Goal: Task Accomplishment & Management: Complete application form

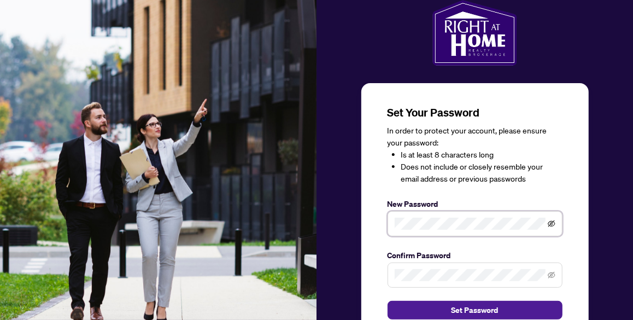
click at [551, 222] on icon "eye-invisible" at bounding box center [552, 224] width 8 height 8
click at [552, 274] on icon "eye-invisible" at bounding box center [552, 275] width 8 height 8
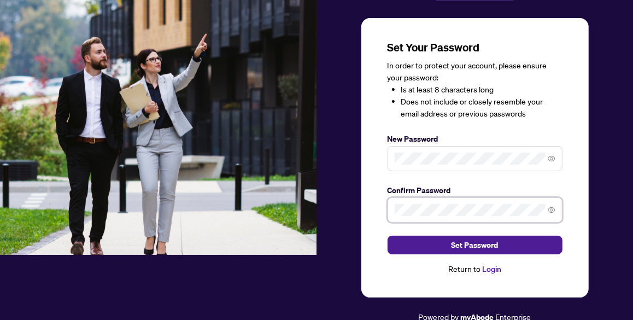
scroll to position [66, 0]
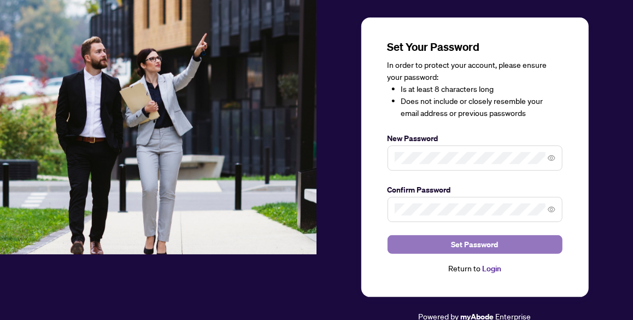
click at [474, 243] on span "Set Password" at bounding box center [475, 244] width 47 height 17
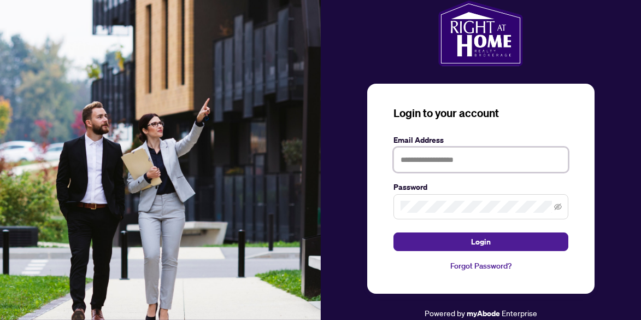
click at [405, 160] on input "text" at bounding box center [481, 159] width 175 height 25
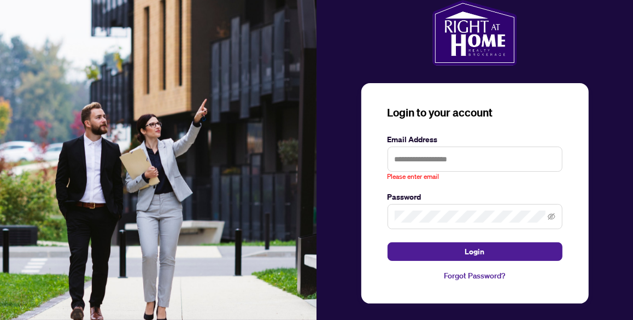
click at [608, 149] on div "Login to your account Email Address Please enter email Password Login Forgot Pa…" at bounding box center [475, 164] width 317 height 329
click at [400, 159] on input "text" at bounding box center [475, 159] width 175 height 25
click at [610, 156] on div "Login to your account Email Address **** Please enter valid email Password Logi…" at bounding box center [475, 164] width 317 height 329
click at [411, 160] on input "****" at bounding box center [475, 159] width 175 height 25
type input "**********"
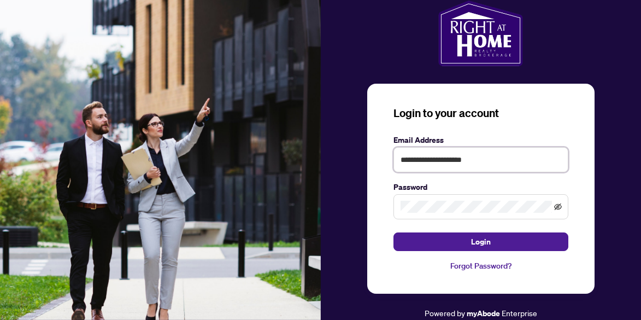
click at [558, 206] on icon "eye-invisible" at bounding box center [558, 206] width 8 height 7
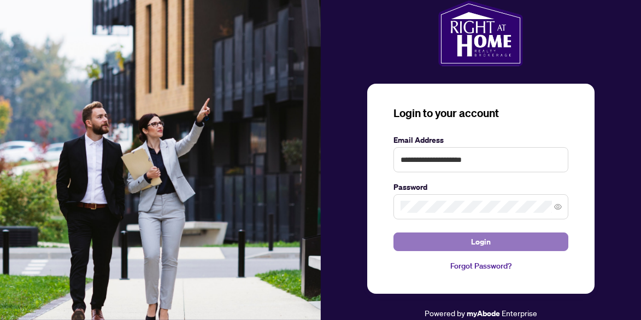
click at [481, 241] on span "Login" at bounding box center [481, 241] width 20 height 17
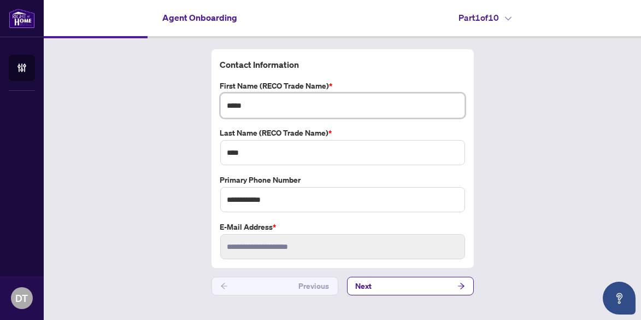
drag, startPoint x: 249, startPoint y: 104, endPoint x: 257, endPoint y: 104, distance: 7.7
click at [249, 104] on input "*****" at bounding box center [342, 105] width 245 height 25
type input "*"
type input "*****"
click at [247, 151] on input "****" at bounding box center [342, 152] width 245 height 25
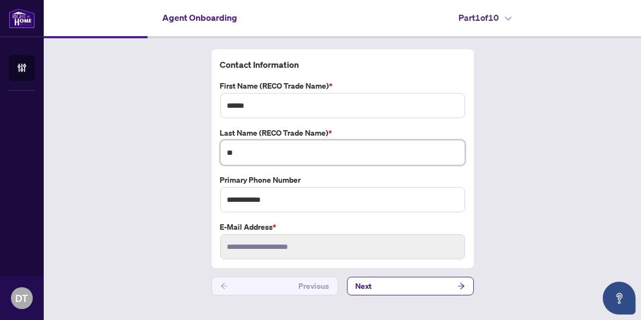
type input "*"
type input "****"
click at [276, 196] on input "**********" at bounding box center [342, 199] width 245 height 25
type input "*"
type input "**********"
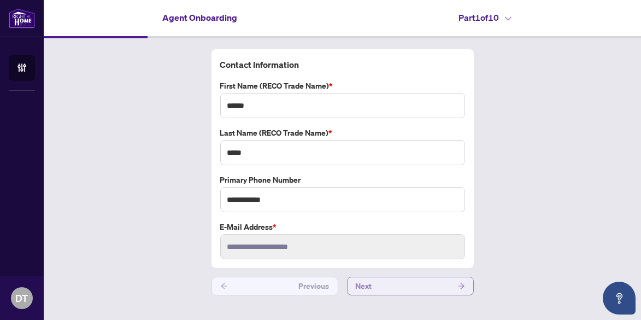
click at [367, 284] on span "Next" at bounding box center [364, 285] width 16 height 17
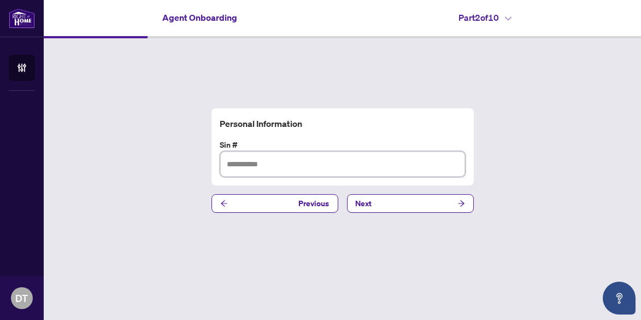
click at [246, 163] on input "text" at bounding box center [342, 163] width 245 height 25
type input "*********"
click at [360, 203] on span "Next" at bounding box center [364, 203] width 16 height 17
click at [241, 165] on input "text" at bounding box center [342, 163] width 245 height 25
type input "**********"
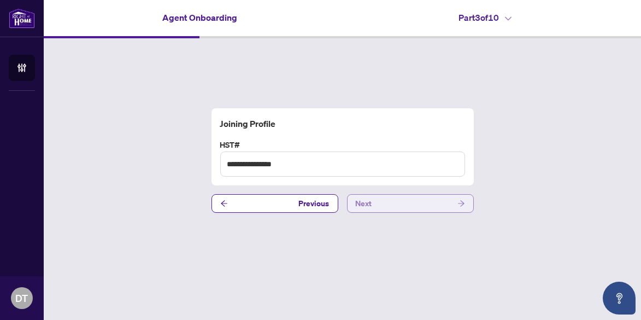
click at [359, 202] on span "Next" at bounding box center [364, 203] width 16 height 17
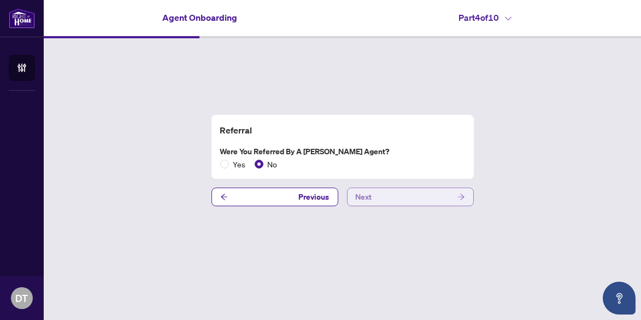
click at [366, 196] on span "Next" at bounding box center [364, 196] width 16 height 17
click at [369, 198] on span "Next" at bounding box center [364, 196] width 16 height 17
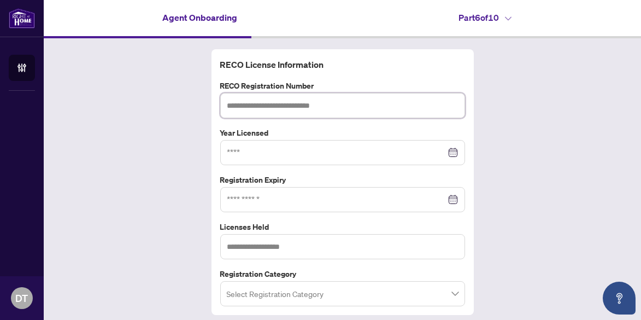
click at [247, 105] on input "text" at bounding box center [342, 105] width 245 height 25
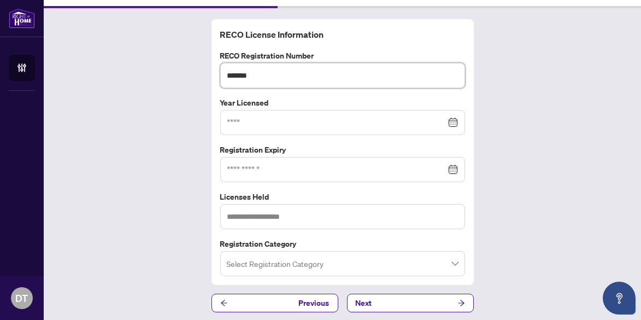
click at [449, 168] on div at bounding box center [342, 169] width 231 height 12
type input "*******"
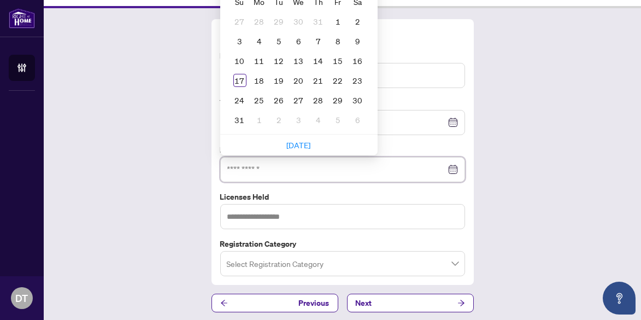
scroll to position [0, 0]
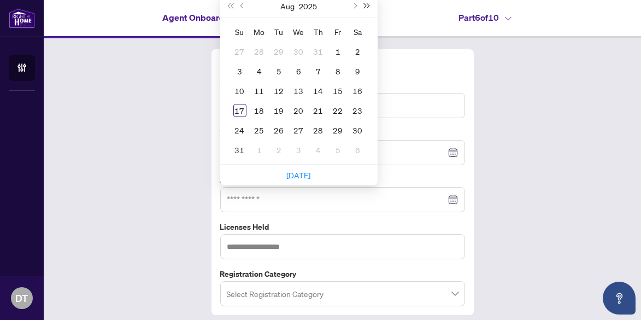
click at [364, 4] on span "Next year (Control + right)" at bounding box center [366, 5] width 5 height 5
click at [364, 3] on span "Next year (Control + right)" at bounding box center [366, 5] width 5 height 5
click at [240, 3] on span "Previous month (PageUp)" at bounding box center [242, 5] width 5 height 5
type input "**********"
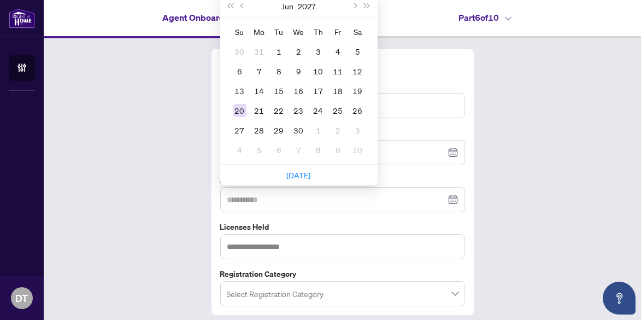
click at [235, 110] on div "20" at bounding box center [239, 110] width 13 height 13
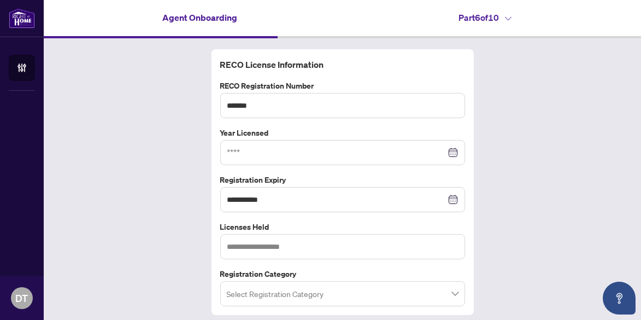
scroll to position [30, 0]
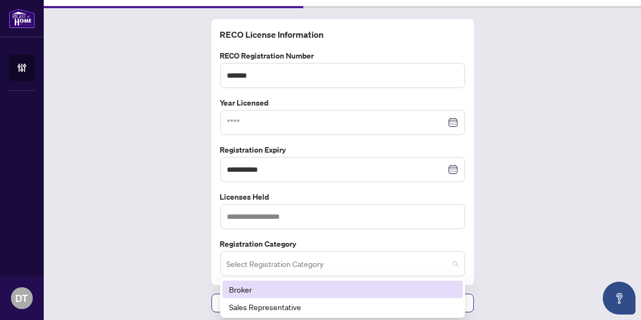
click at [451, 261] on span at bounding box center [343, 263] width 232 height 21
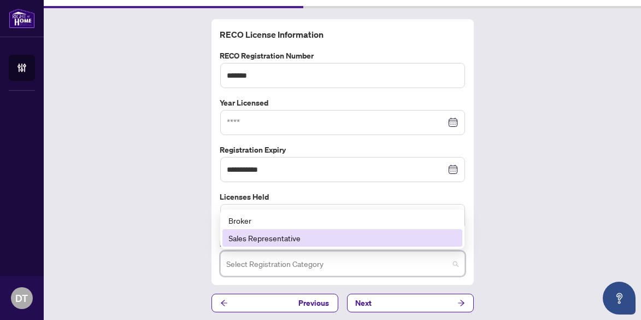
click at [280, 236] on div "Sales Representative" at bounding box center [342, 238] width 227 height 12
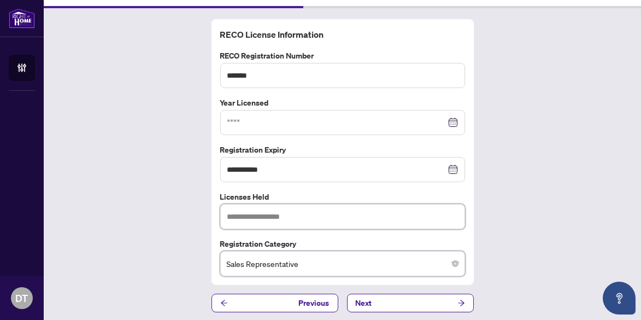
click at [291, 213] on input "text" at bounding box center [342, 216] width 245 height 25
click at [448, 121] on div at bounding box center [342, 122] width 231 height 12
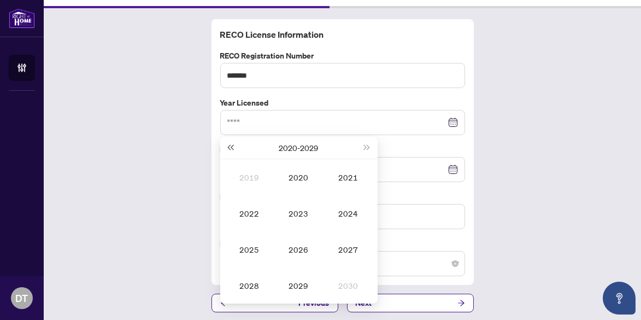
click at [228, 145] on span "Last year (Control + left)" at bounding box center [230, 147] width 5 height 5
click at [365, 145] on button "Next year (Control + right)" at bounding box center [367, 148] width 12 height 22
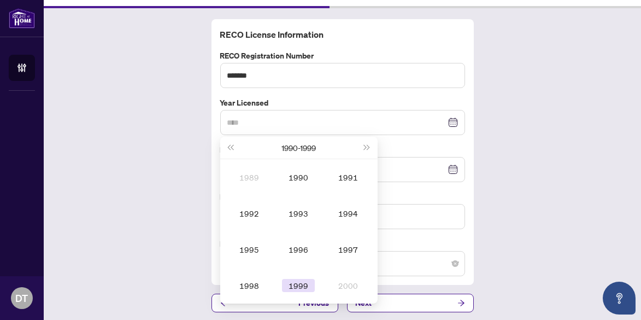
type input "****"
click at [293, 285] on div "1999" at bounding box center [298, 285] width 33 height 13
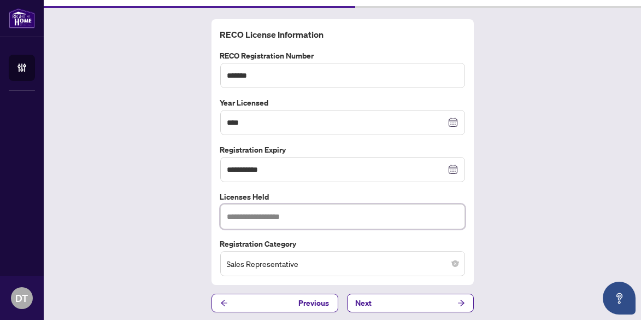
click at [235, 214] on input "text" at bounding box center [342, 216] width 245 height 25
type input "**********"
click at [359, 297] on span "Next" at bounding box center [364, 302] width 16 height 17
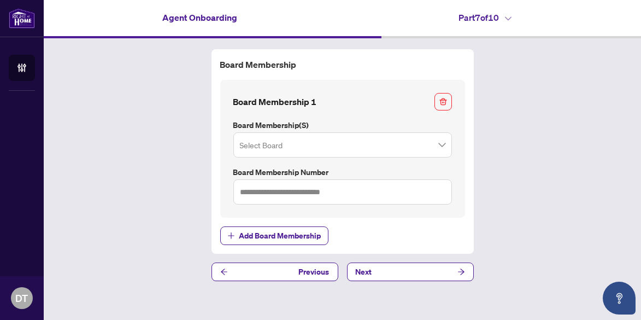
click at [441, 145] on span at bounding box center [343, 145] width 206 height 21
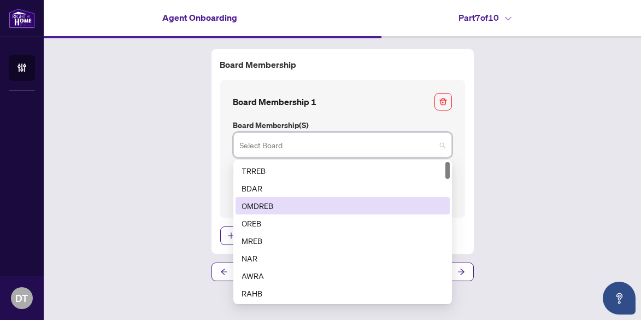
click at [266, 204] on div "OMDREB" at bounding box center [342, 206] width 201 height 12
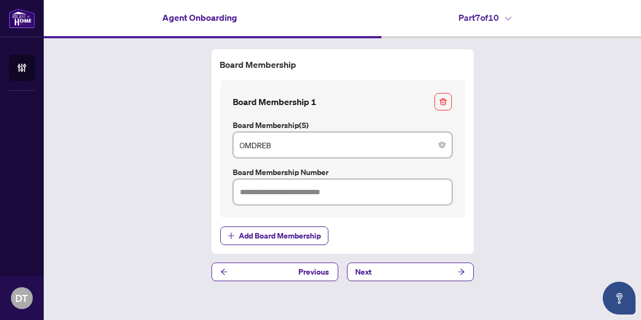
click at [263, 191] on input "text" at bounding box center [342, 191] width 219 height 25
type input "**********"
click at [367, 271] on span "Next" at bounding box center [364, 271] width 16 height 17
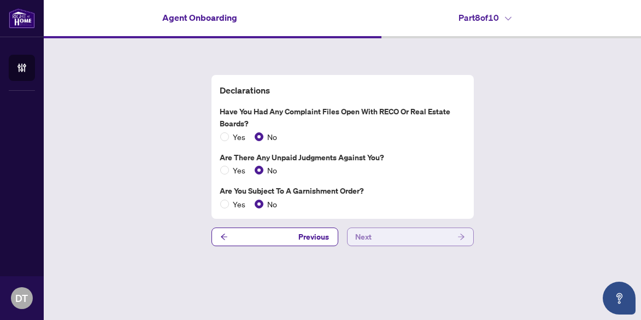
click at [367, 237] on span "Next" at bounding box center [364, 236] width 16 height 17
click at [362, 235] on span "Next" at bounding box center [364, 236] width 16 height 17
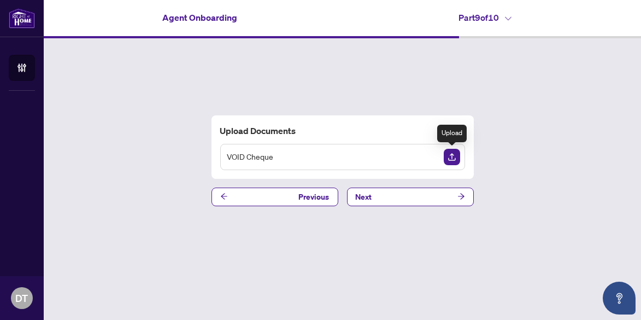
click at [453, 156] on img "Upload Document" at bounding box center [452, 157] width 16 height 16
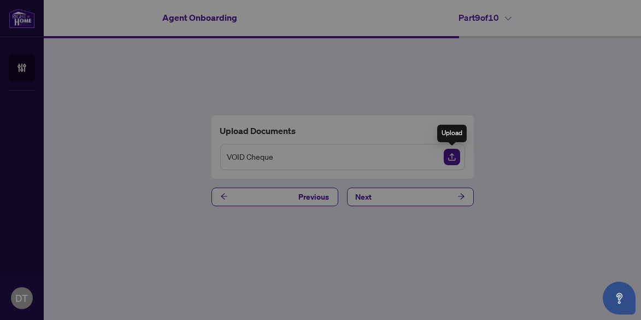
click at [162, 89] on div "Please wait while we upload your file(s)... Do not close or refresh the browser…" at bounding box center [320, 160] width 641 height 320
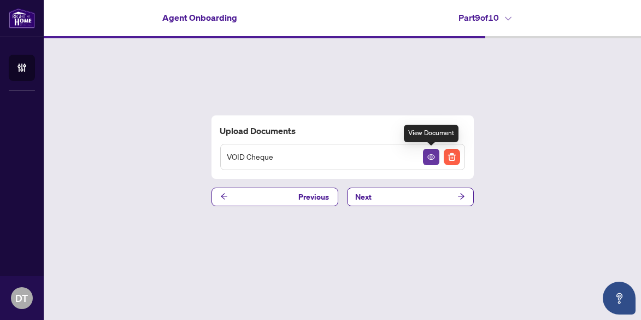
click at [431, 157] on icon "View Document" at bounding box center [432, 157] width 8 height 8
click at [367, 197] on span "Next" at bounding box center [364, 196] width 16 height 17
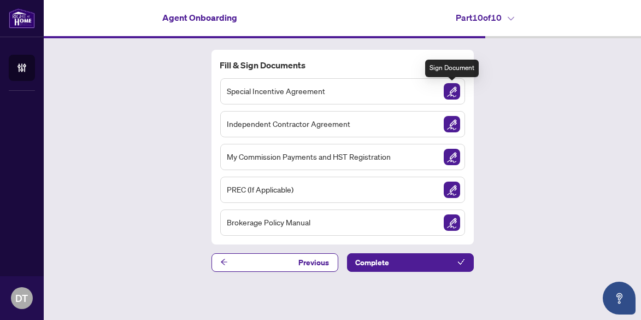
click at [453, 92] on img "Sign Document" at bounding box center [452, 91] width 16 height 16
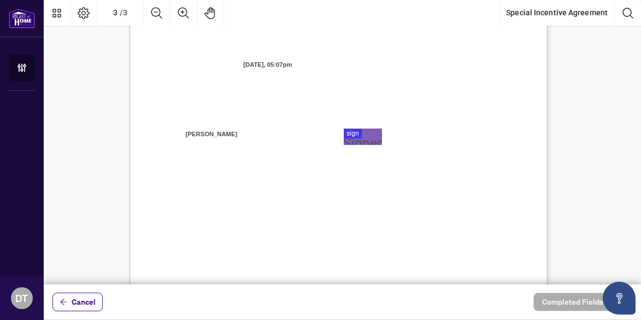
scroll to position [1203, 0]
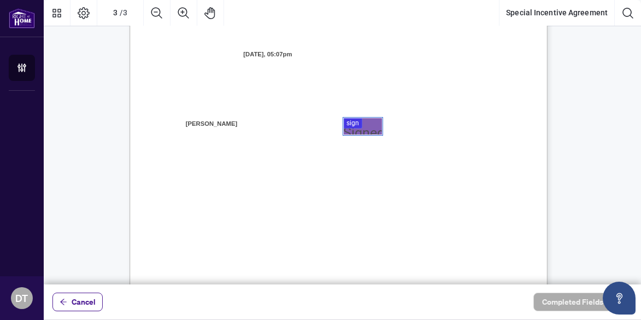
click at [353, 123] on div at bounding box center [343, 142] width 598 height 284
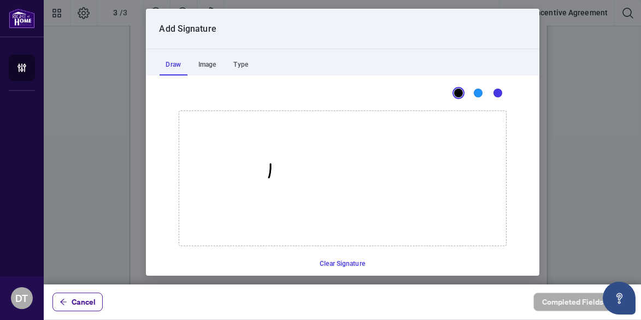
drag, startPoint x: 266, startPoint y: 163, endPoint x: 262, endPoint y: 184, distance: 21.0
click at [262, 184] on icon "Drawing canvas" at bounding box center [342, 178] width 327 height 135
drag, startPoint x: 268, startPoint y: 156, endPoint x: 277, endPoint y: 174, distance: 20.5
click at [257, 194] on icon "Drawing canvas" at bounding box center [342, 178] width 327 height 135
drag, startPoint x: 278, startPoint y: 172, endPoint x: 360, endPoint y: 168, distance: 82.1
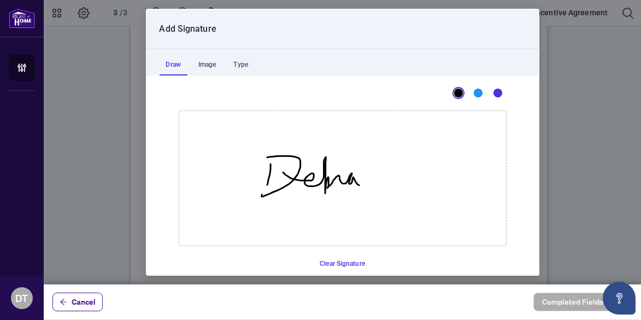
click at [355, 184] on icon "Drawing canvas" at bounding box center [342, 178] width 327 height 135
drag, startPoint x: 363, startPoint y: 157, endPoint x: 368, endPoint y: 181, distance: 24.0
click at [369, 185] on icon "Drawing canvas" at bounding box center [342, 178] width 327 height 135
drag, startPoint x: 365, startPoint y: 153, endPoint x: 373, endPoint y: 150, distance: 9.2
click at [373, 149] on icon "Drawing canvas" at bounding box center [342, 178] width 327 height 135
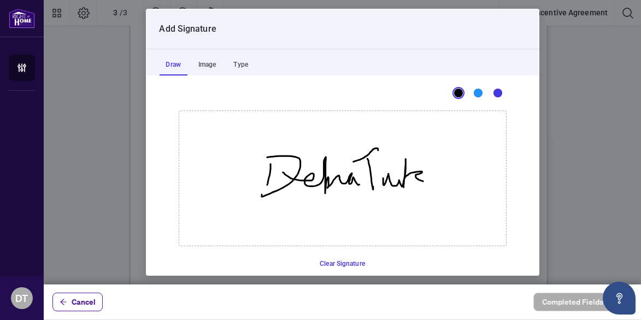
drag, startPoint x: 378, startPoint y: 177, endPoint x: 428, endPoint y: 184, distance: 50.2
click at [419, 181] on icon "Drawing canvas" at bounding box center [342, 178] width 327 height 135
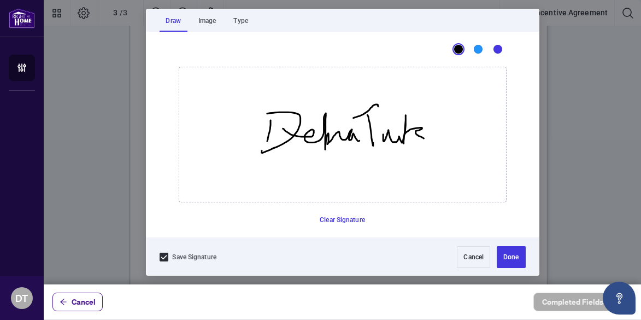
scroll to position [44, 0]
drag, startPoint x: 502, startPoint y: 255, endPoint x: 496, endPoint y: 248, distance: 10.1
click at [502, 255] on button "Done" at bounding box center [511, 257] width 28 height 22
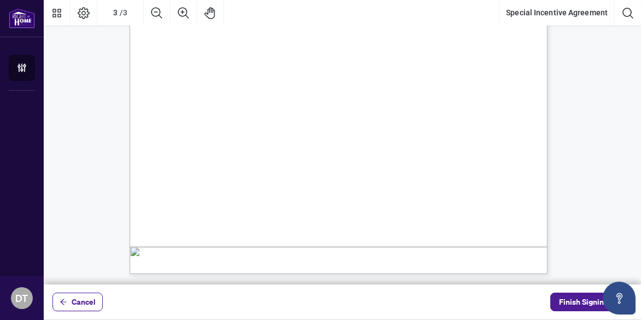
scroll to position [1414, 0]
click at [570, 297] on span "Finish Signing" at bounding box center [583, 301] width 49 height 17
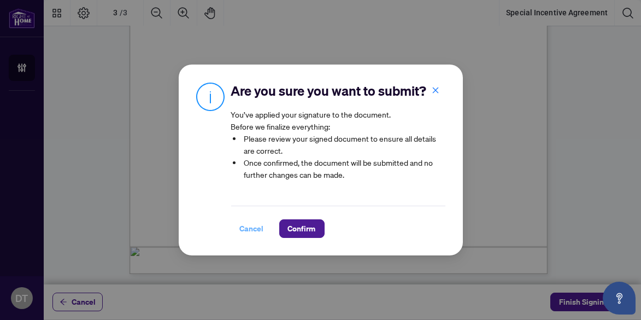
click at [250, 229] on span "Cancel" at bounding box center [252, 228] width 24 height 17
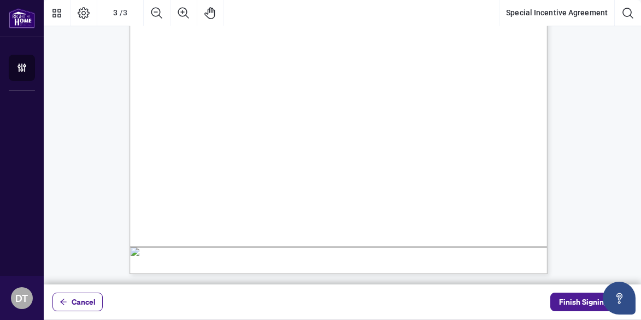
drag, startPoint x: 541, startPoint y: 284, endPoint x: 548, endPoint y: 253, distance: 32.0
click at [155, 11] on icon "Zoom Out" at bounding box center [156, 12] width 11 height 11
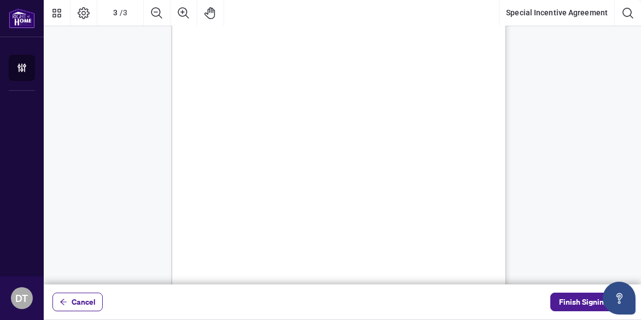
scroll to position [1084, 0]
drag, startPoint x: 510, startPoint y: 301, endPoint x: 509, endPoint y: 306, distance: 5.5
click at [509, 306] on div "Cancel Finish Signing" at bounding box center [343, 301] width 598 height 35
drag, startPoint x: 525, startPoint y: 291, endPoint x: 524, endPoint y: 309, distance: 18.1
click at [524, 309] on div "Cancel Finish Signing" at bounding box center [343, 301] width 598 height 35
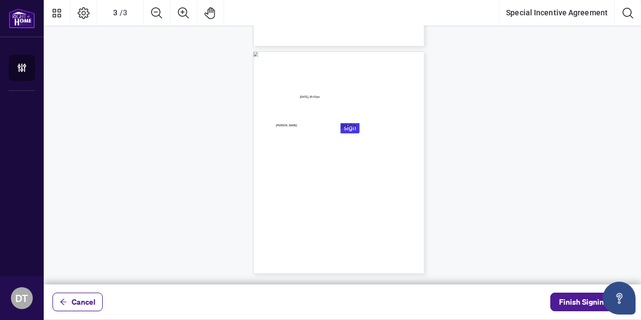
scroll to position [440, 0]
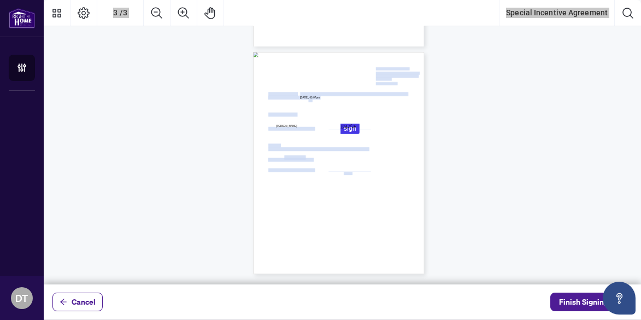
drag, startPoint x: 463, startPoint y: 288, endPoint x: 483, endPoint y: 256, distance: 37.3
click at [483, 256] on div "Cancel Finish Signing" at bounding box center [343, 159] width 598 height 319
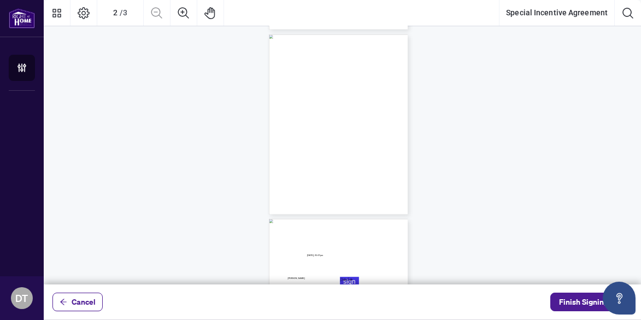
scroll to position [312, 0]
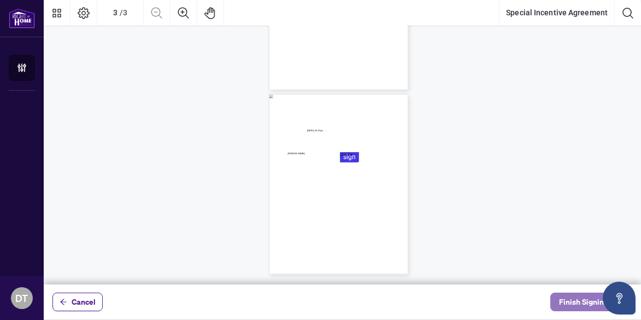
click at [569, 297] on span "Finish Signing" at bounding box center [583, 301] width 49 height 17
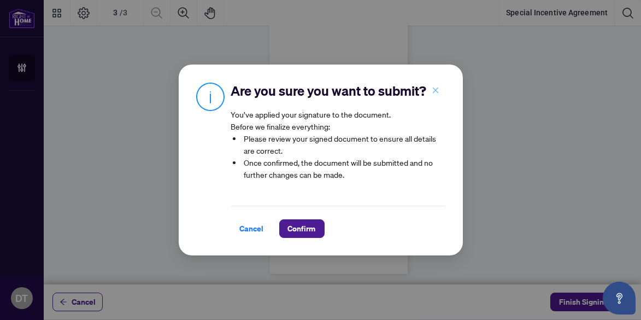
click at [435, 89] on icon "close" at bounding box center [436, 90] width 8 height 8
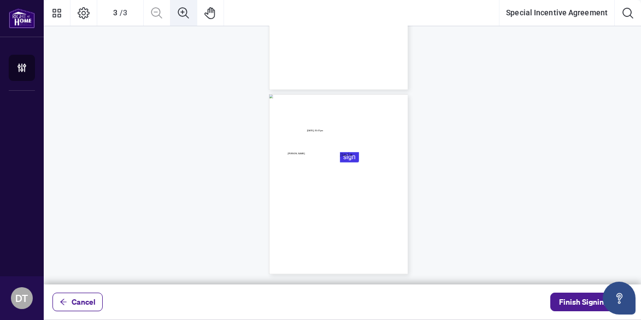
click at [182, 10] on icon "Zoom In" at bounding box center [183, 12] width 11 height 11
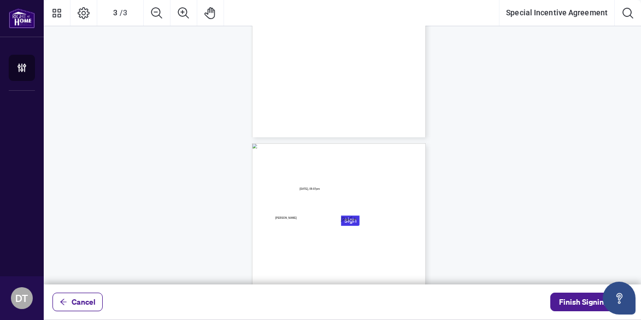
scroll to position [450, 0]
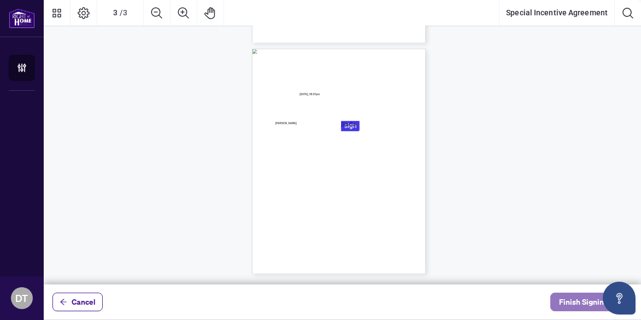
click at [565, 298] on span "Finish Signing" at bounding box center [583, 301] width 49 height 17
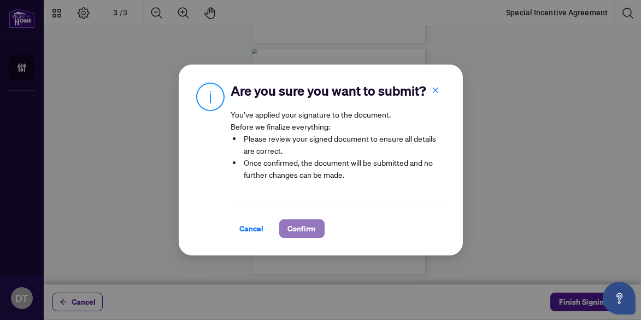
click at [302, 229] on span "Confirm" at bounding box center [302, 228] width 28 height 17
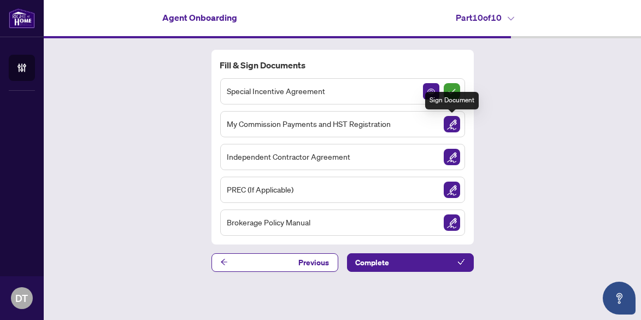
click at [453, 123] on img "Sign Document" at bounding box center [452, 124] width 16 height 16
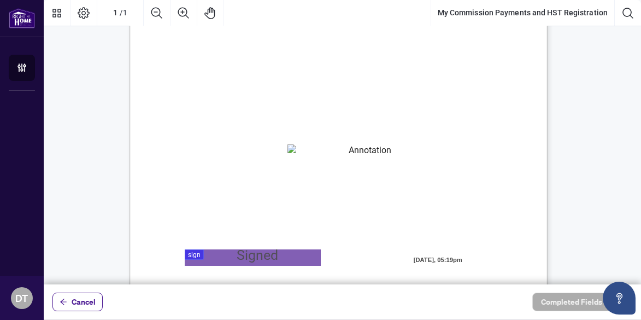
scroll to position [109, 0]
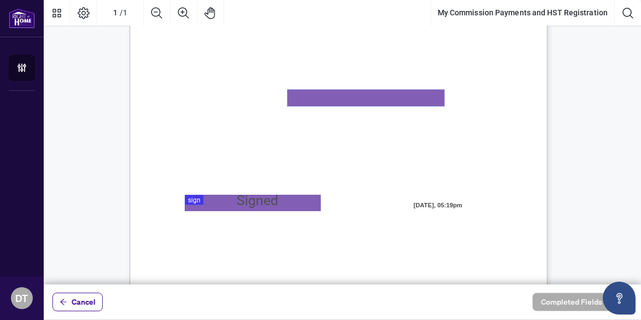
click at [313, 98] on textarea "01K2N82W0617PR3KA8X9DYAB9F" at bounding box center [366, 98] width 157 height 16
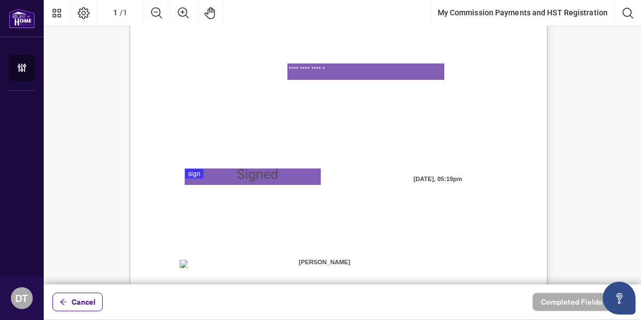
scroll to position [164, 0]
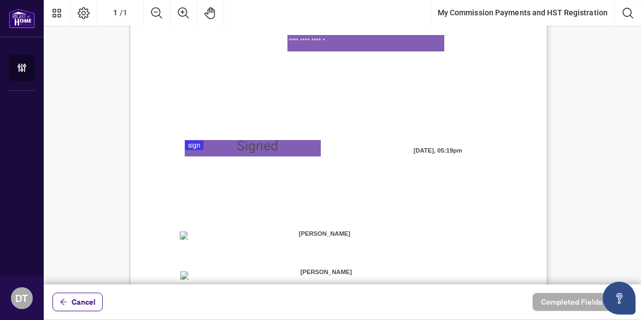
type textarea "**********"
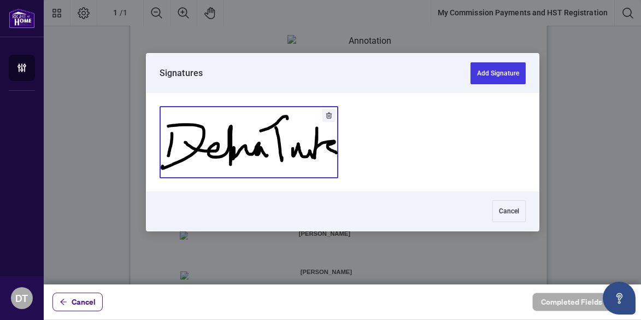
click at [235, 147] on div at bounding box center [343, 142] width 598 height 284
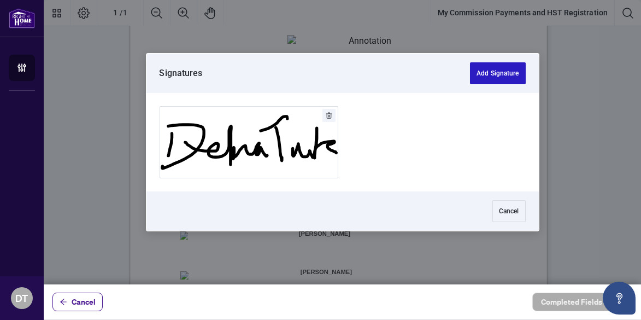
click at [492, 70] on button "Add Signature" at bounding box center [497, 73] width 55 height 22
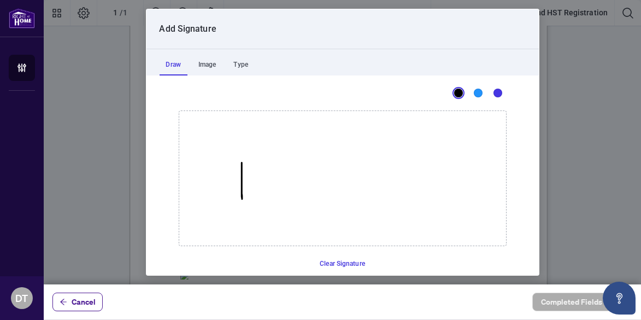
drag, startPoint x: 237, startPoint y: 162, endPoint x: 231, endPoint y: 169, distance: 9.7
click at [237, 190] on icon "Drawing canvas" at bounding box center [342, 178] width 327 height 135
drag, startPoint x: 259, startPoint y: 163, endPoint x: 212, endPoint y: 189, distance: 53.1
click at [207, 194] on icon "Drawing canvas" at bounding box center [342, 178] width 327 height 135
drag, startPoint x: 280, startPoint y: 185, endPoint x: 288, endPoint y: 142, distance: 44.0
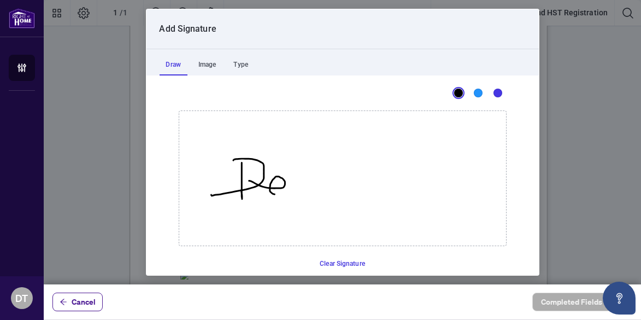
click at [288, 158] on icon "Drawing canvas" at bounding box center [342, 178] width 327 height 135
drag, startPoint x: 288, startPoint y: 142, endPoint x: 356, endPoint y: 188, distance: 82.2
click at [353, 193] on icon "Drawing canvas" at bounding box center [342, 178] width 327 height 135
drag, startPoint x: 364, startPoint y: 160, endPoint x: 350, endPoint y: 178, distance: 23.0
click at [359, 190] on icon "Drawing canvas" at bounding box center [342, 178] width 327 height 135
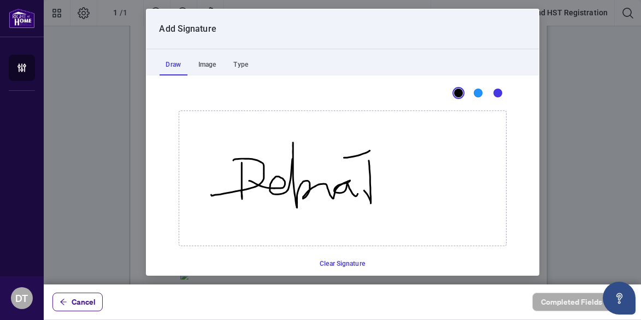
drag, startPoint x: 365, startPoint y: 150, endPoint x: 371, endPoint y: 159, distance: 10.8
click at [369, 147] on icon "Drawing canvas" at bounding box center [342, 178] width 327 height 135
drag, startPoint x: 379, startPoint y: 180, endPoint x: 438, endPoint y: 197, distance: 60.8
click at [434, 206] on icon "Drawing canvas" at bounding box center [342, 178] width 327 height 135
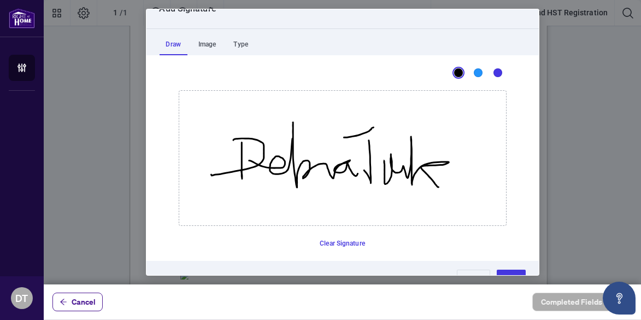
scroll to position [44, 0]
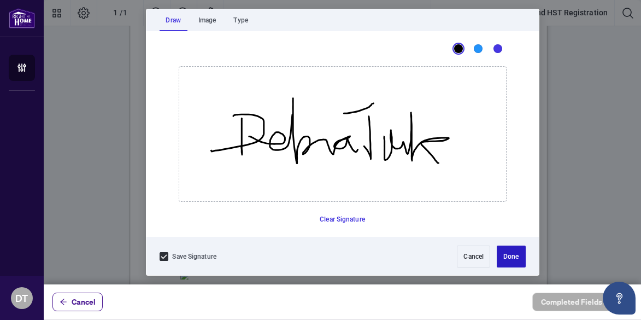
click at [500, 253] on button "Done" at bounding box center [511, 257] width 28 height 22
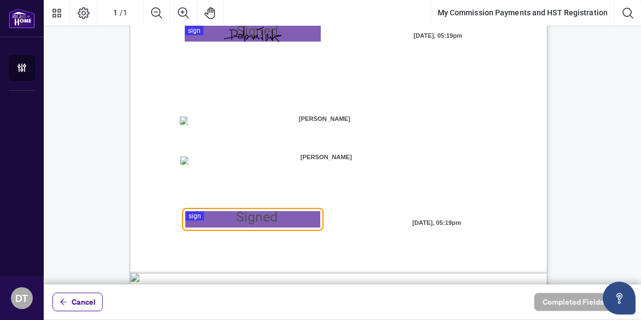
scroll to position [305, 0]
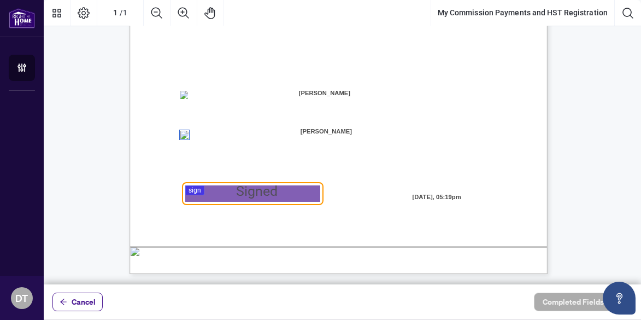
click at [236, 194] on div at bounding box center [343, 142] width 598 height 284
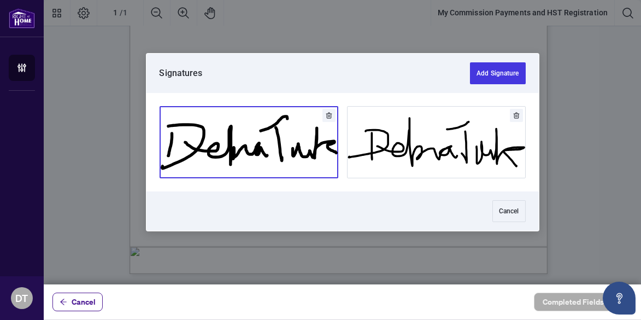
click at [276, 154] on button "Add Signature" at bounding box center [249, 142] width 178 height 71
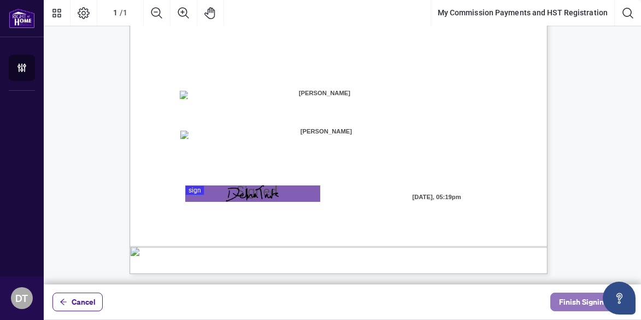
click at [566, 299] on span "Finish Signing" at bounding box center [583, 301] width 49 height 17
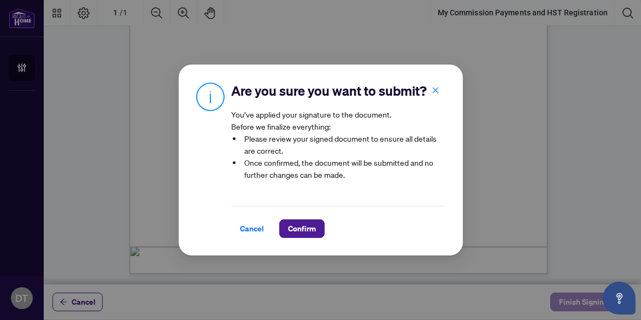
click at [566, 299] on div "Are you sure you want to submit? You’ve applied your signature to the document.…" at bounding box center [320, 160] width 641 height 320
click at [306, 227] on span "Confirm" at bounding box center [302, 228] width 28 height 17
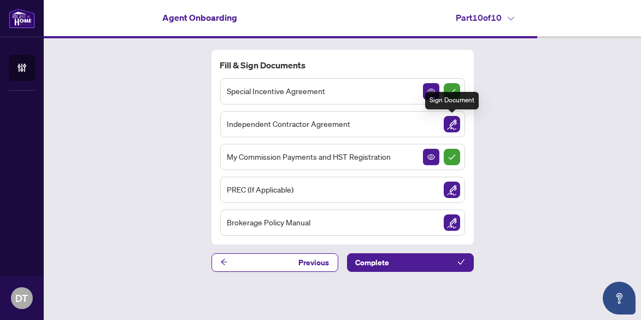
click at [451, 123] on img "Sign Document" at bounding box center [452, 124] width 16 height 16
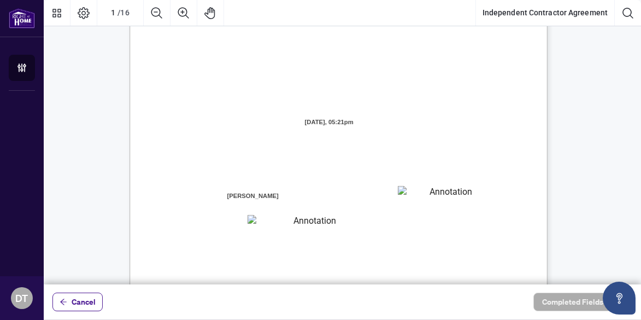
scroll to position [55, 0]
click at [420, 194] on textarea "01K2N7ZVXADQDZS13CP82GTG0Z" at bounding box center [447, 192] width 98 height 16
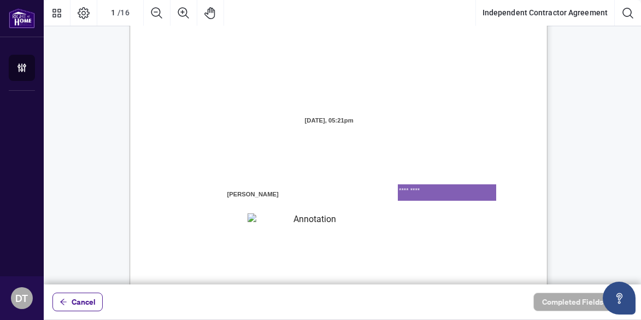
type textarea "*********"
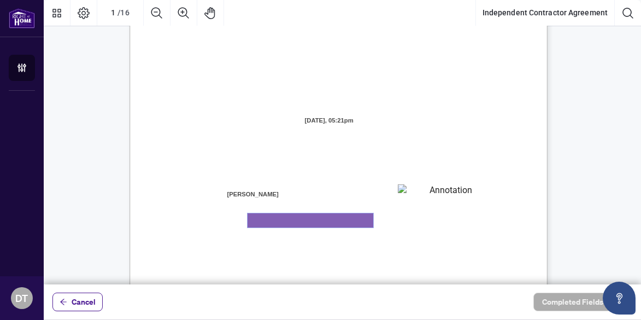
click at [298, 222] on textarea "01K2N800VRNZWEDT7GS4268ZBH" at bounding box center [311, 220] width 126 height 14
type textarea "**********"
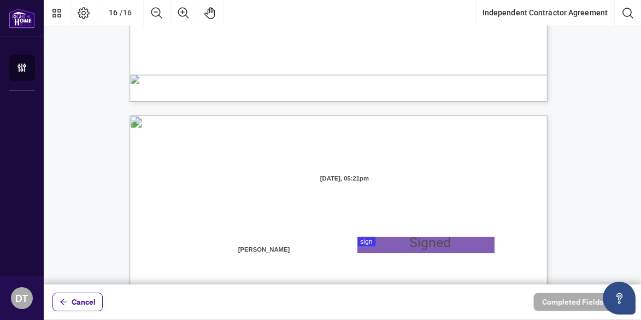
scroll to position [8301, 0]
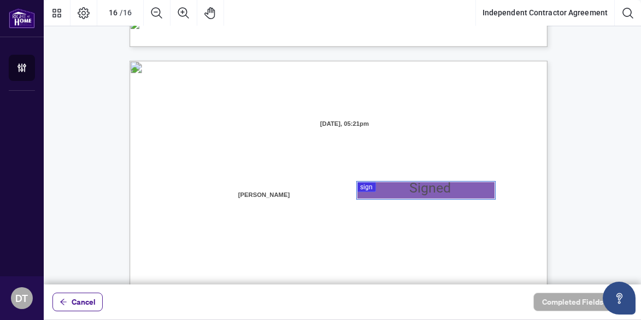
click at [371, 186] on div at bounding box center [343, 142] width 598 height 284
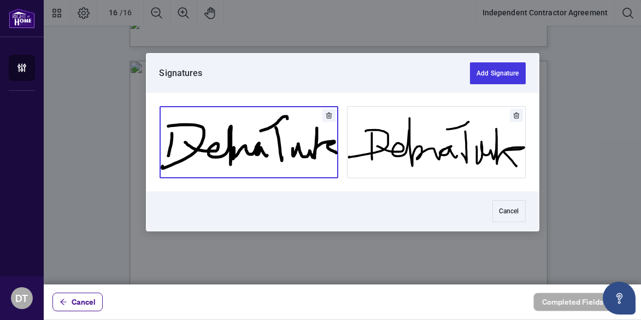
click at [305, 148] on button "Add Signature" at bounding box center [249, 142] width 178 height 71
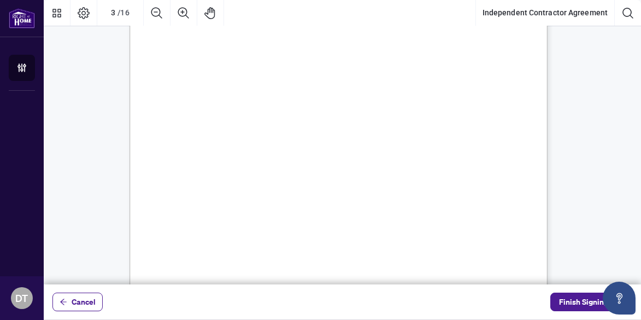
scroll to position [1357, 0]
click at [567, 298] on span "Finish Signing" at bounding box center [583, 301] width 49 height 17
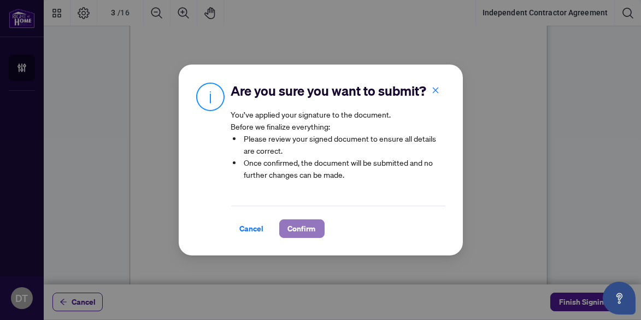
click at [305, 228] on span "Confirm" at bounding box center [302, 228] width 28 height 17
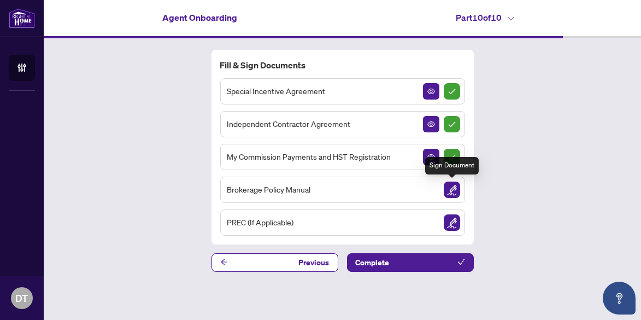
click at [452, 189] on img "Sign Document" at bounding box center [452, 190] width 16 height 16
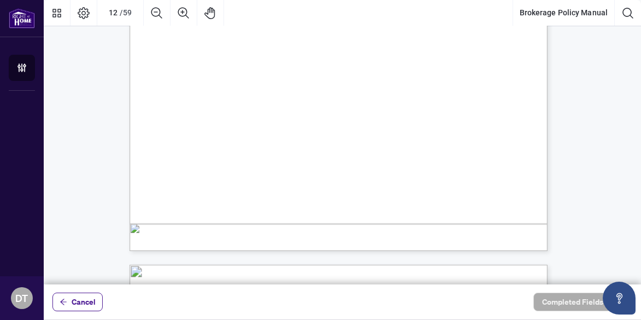
scroll to position [6452, 0]
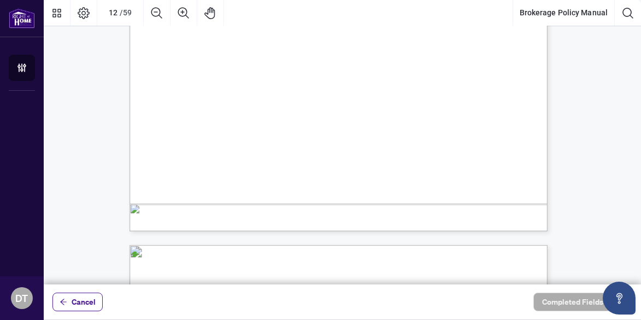
drag, startPoint x: 434, startPoint y: 118, endPoint x: 440, endPoint y: 119, distance: 6.6
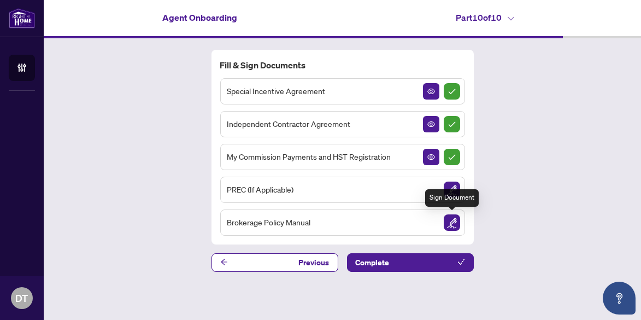
click at [452, 221] on img "Sign Document" at bounding box center [452, 222] width 16 height 16
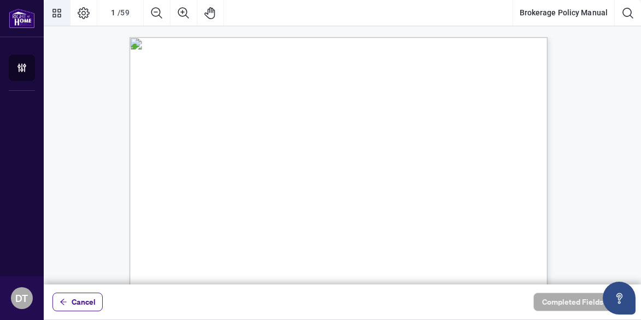
click at [56, 13] on icon "Thumbnails" at bounding box center [56, 13] width 13 height 13
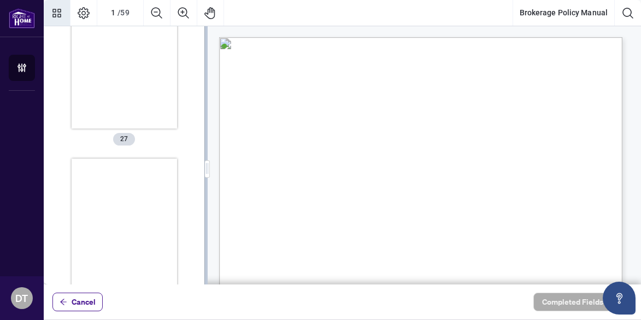
scroll to position [4265, 0]
click at [81, 10] on icon "Page Layout" at bounding box center [83, 13] width 13 height 13
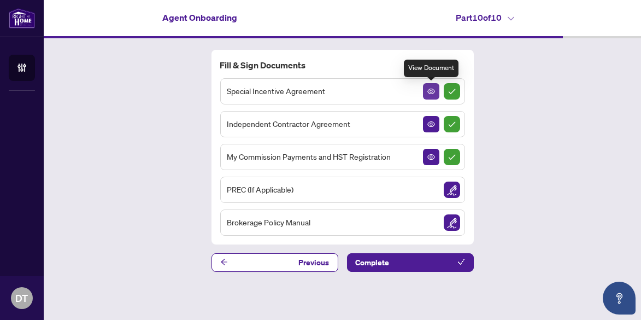
click at [431, 92] on icon "View Document" at bounding box center [432, 91] width 8 height 8
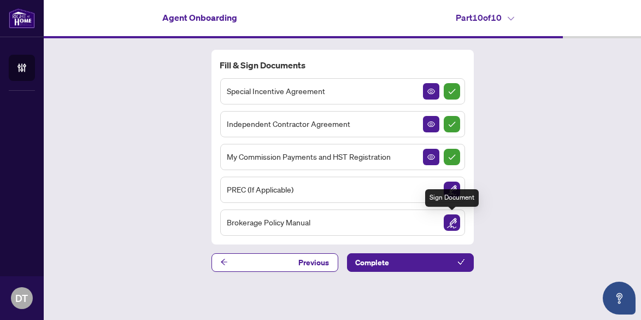
click at [452, 218] on img "Sign Document" at bounding box center [452, 222] width 16 height 16
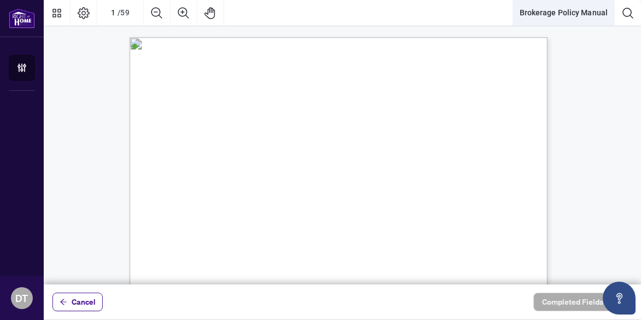
click at [556, 14] on button "Brokerage Policy Manual" at bounding box center [563, 13] width 101 height 26
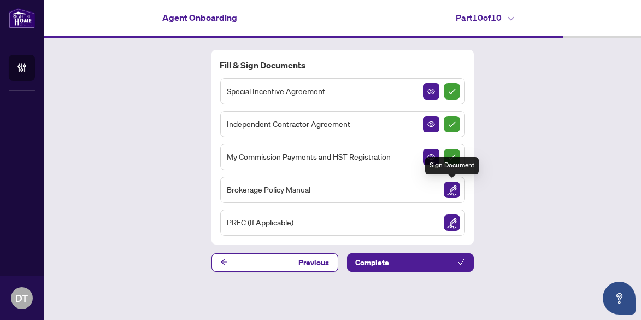
click at [453, 189] on img "Sign Document" at bounding box center [452, 190] width 16 height 16
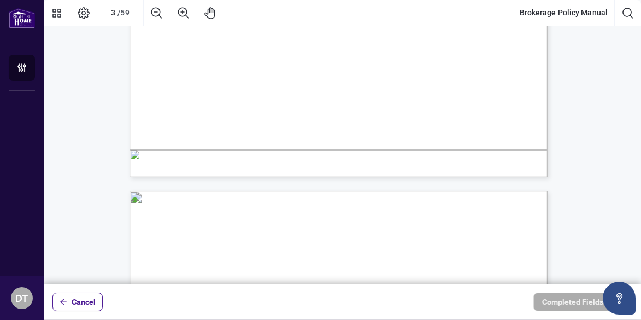
scroll to position [1476, 0]
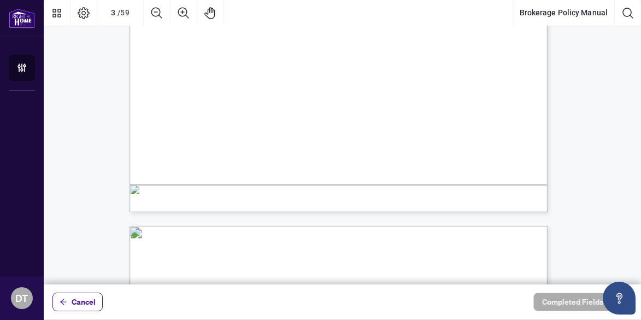
click at [120, 12] on div "/ 59" at bounding box center [123, 13] width 11 height 10
click at [112, 12] on div "3" at bounding box center [113, 13] width 4 height 10
click at [114, 11] on div "3" at bounding box center [113, 13] width 4 height 10
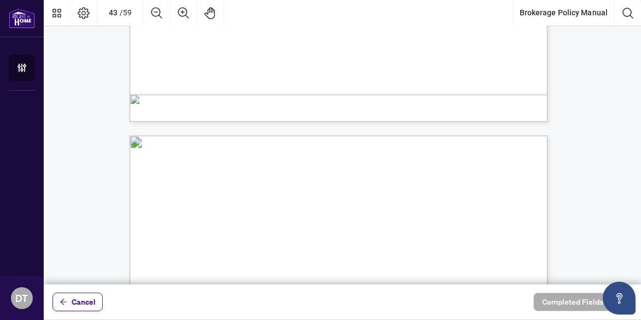
scroll to position [23183, 0]
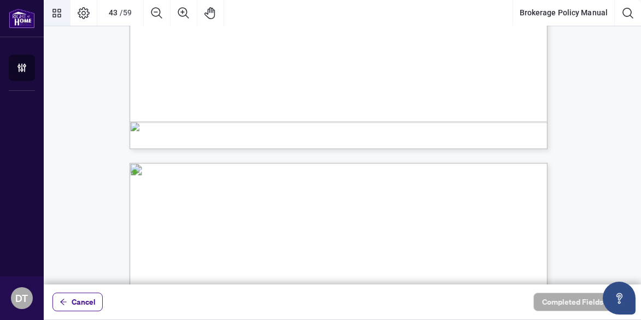
click at [57, 16] on icon "Thumbnails" at bounding box center [56, 13] width 9 height 9
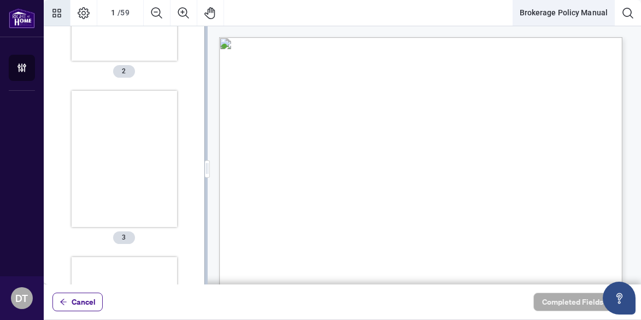
scroll to position [0, 0]
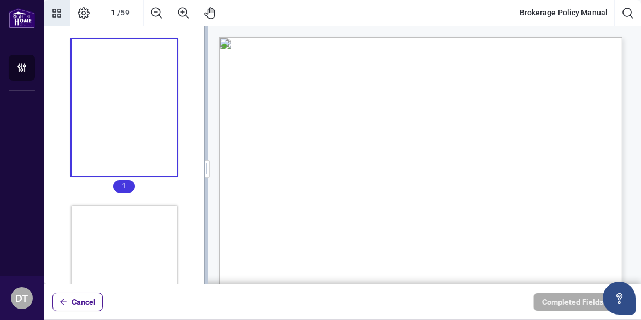
drag, startPoint x: 241, startPoint y: 38, endPoint x: 353, endPoint y: 145, distance: 155.5
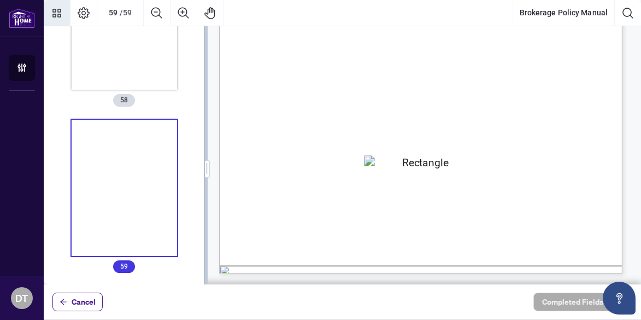
drag, startPoint x: 227, startPoint y: 42, endPoint x: 404, endPoint y: 316, distance: 325.9
